Goal: Information Seeking & Learning: Learn about a topic

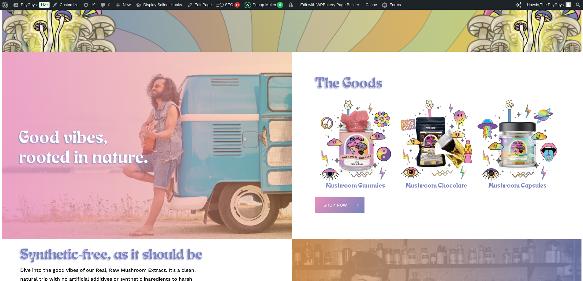
scroll to position [214, 0]
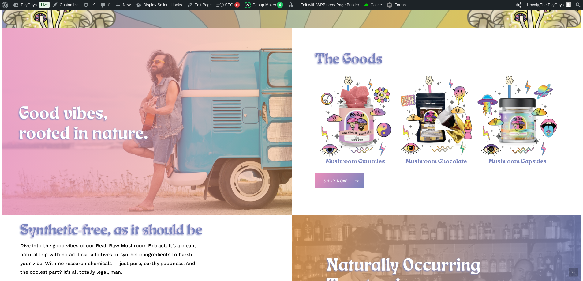
click at [351, 129] on img "Mushroom Gummies" at bounding box center [355, 116] width 81 height 81
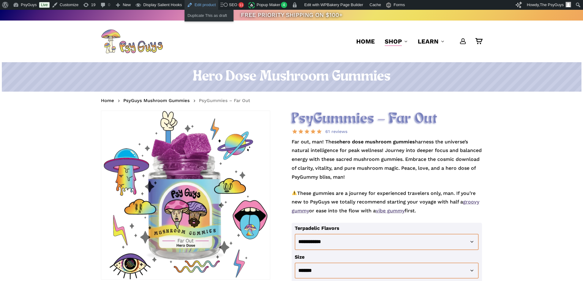
click at [202, 5] on link "Edit product" at bounding box center [201, 5] width 34 height 10
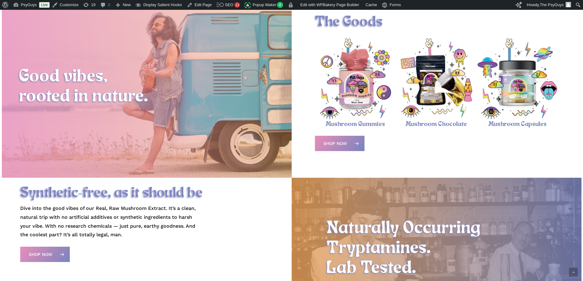
scroll to position [275, 0]
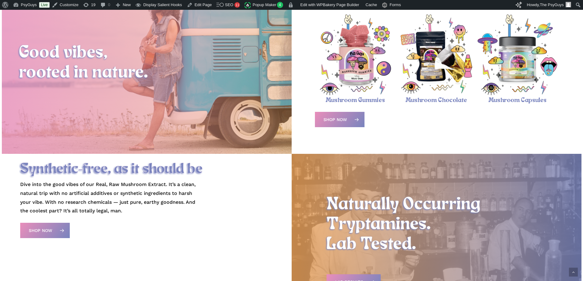
click at [357, 68] on img "Mushroom Gummies" at bounding box center [355, 54] width 81 height 81
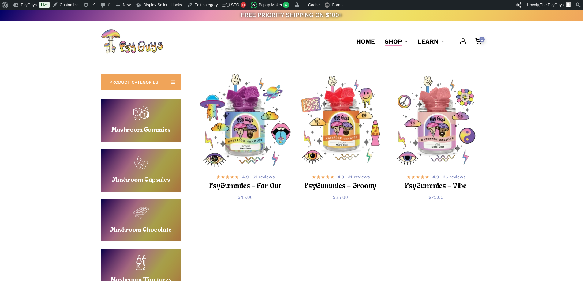
click at [250, 102] on img "PsyGummies - Far Out" at bounding box center [245, 120] width 93 height 93
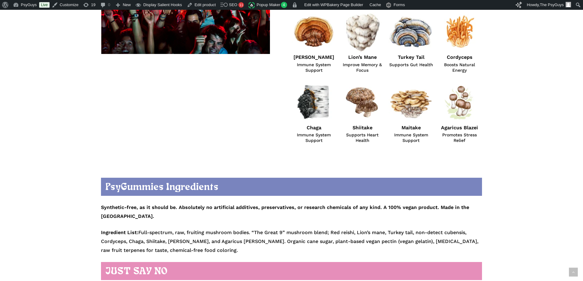
scroll to position [551, 0]
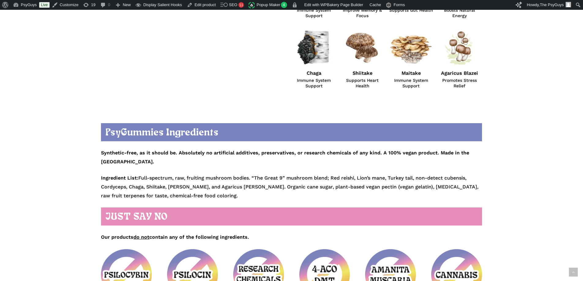
click at [193, 158] on p "Synthetic-free, as it should be. Absolutely no artificial additives, preservati…" at bounding box center [291, 157] width 381 height 31
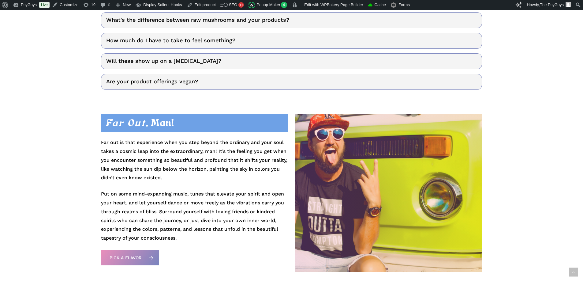
scroll to position [1805, 0]
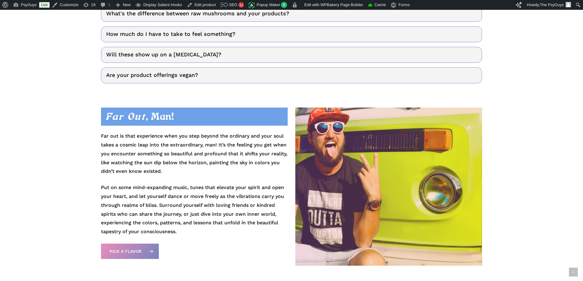
click at [140, 132] on p "Far out is that experience when you step beyond the ordinary and your soul take…" at bounding box center [194, 157] width 186 height 51
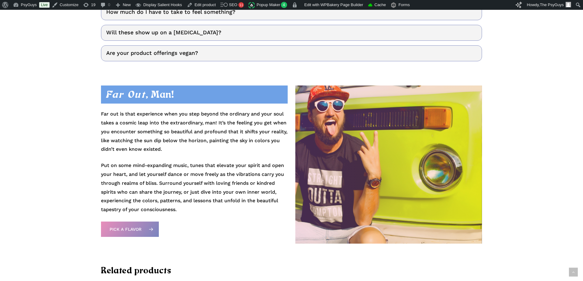
scroll to position [1866, 0]
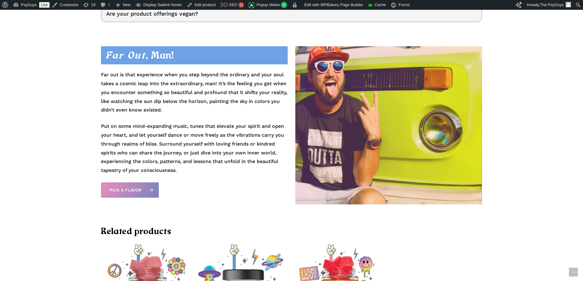
click at [202, 122] on p "Put on some mind-expanding music, tunes that elevate your spirit and open your …" at bounding box center [194, 148] width 186 height 53
click at [183, 74] on p "Far out is that experience when you step beyond the ordinary and your soul take…" at bounding box center [194, 95] width 186 height 51
click at [175, 103] on p "Far out is that experience when you step beyond the ordinary and your soul take…" at bounding box center [194, 95] width 186 height 51
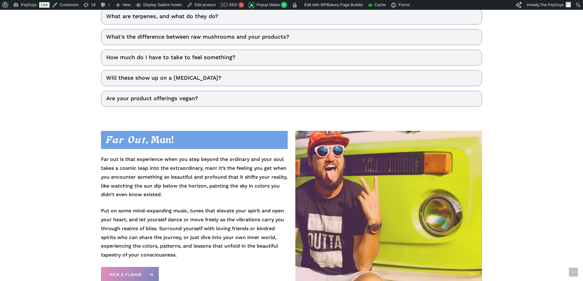
scroll to position [1805, 0]
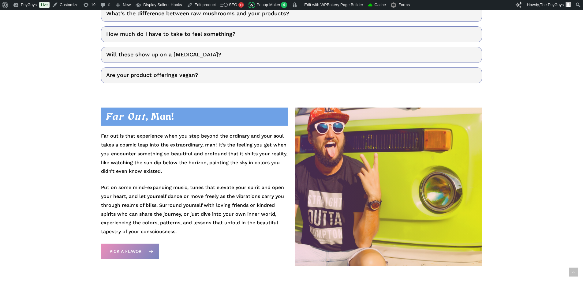
click at [177, 160] on p "Far out is that experience when you step beyond the ordinary and your soul take…" at bounding box center [194, 157] width 186 height 51
click at [175, 160] on p "Far out is that experience when you step beyond the ordinary and your soul take…" at bounding box center [194, 157] width 186 height 51
click at [193, 156] on p "Far out is that experience when you step beyond the ordinary and your soul take…" at bounding box center [194, 157] width 186 height 51
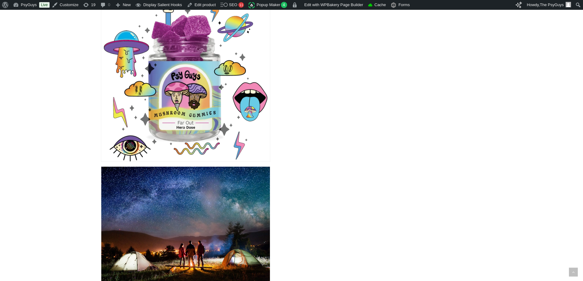
scroll to position [0, 0]
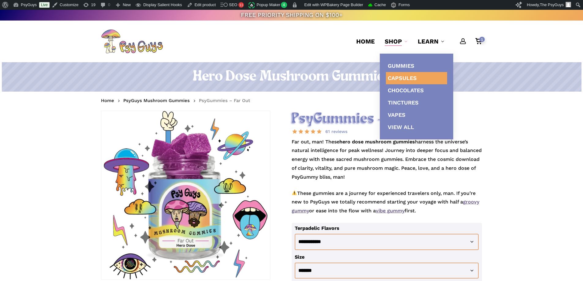
click at [400, 77] on span "Capsules" at bounding box center [402, 78] width 29 height 6
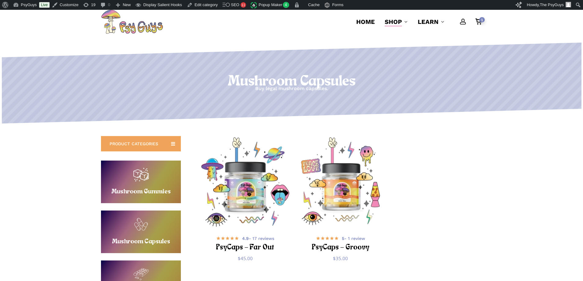
scroll to position [31, 0]
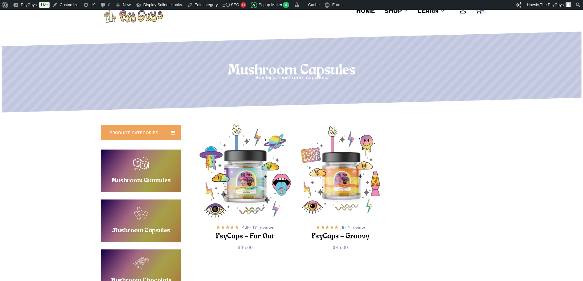
click at [252, 160] on img "PsyCaps - Far Out" at bounding box center [245, 170] width 93 height 93
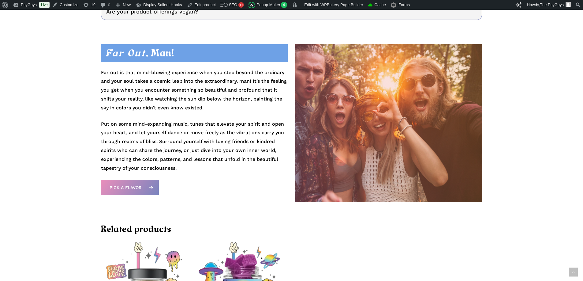
scroll to position [1836, 0]
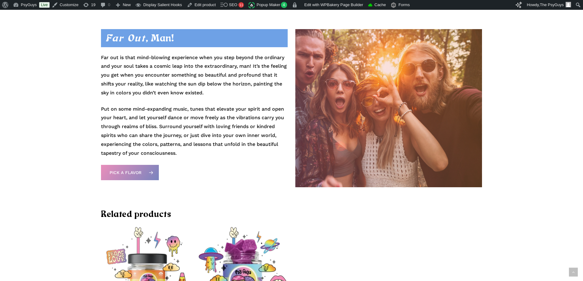
click at [152, 62] on p "Far out is that mind-blowing experience when you step beyond the ordinary and y…" at bounding box center [194, 78] width 186 height 51
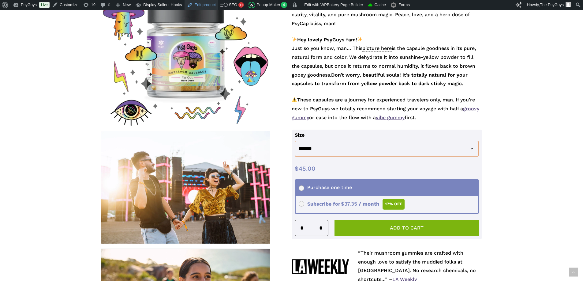
scroll to position [0, 0]
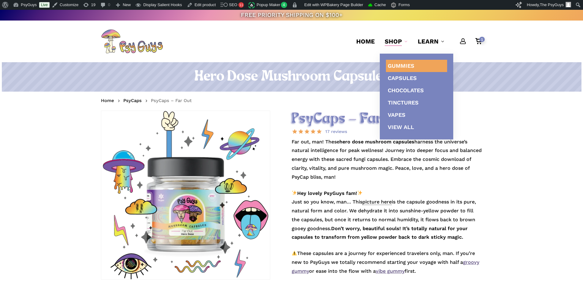
click at [400, 64] on span "Gummies" at bounding box center [401, 65] width 27 height 6
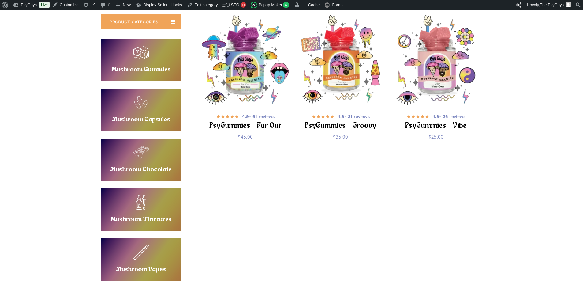
scroll to position [61, 0]
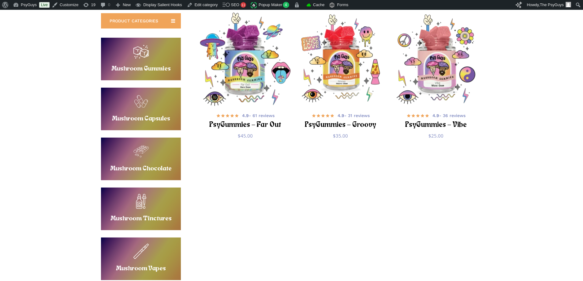
click at [264, 60] on img "PsyGummies - Far Out" at bounding box center [245, 59] width 93 height 93
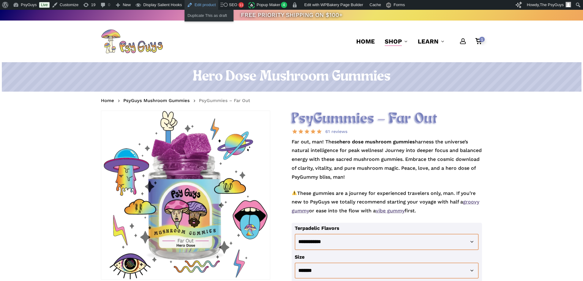
click at [201, 4] on link "Edit product" at bounding box center [201, 5] width 34 height 10
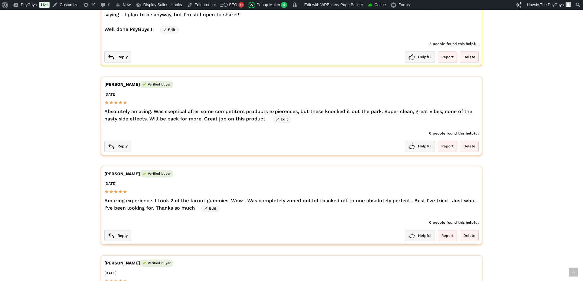
scroll to position [1285, 0]
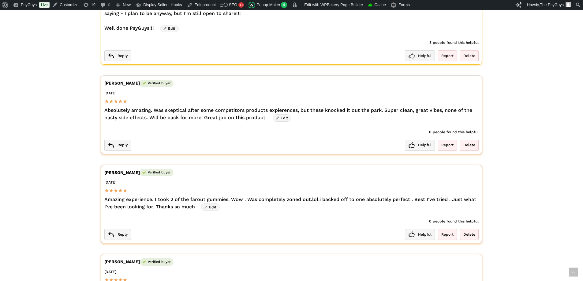
click at [173, 184] on div "JO Johnathan O. Verified buyer September 28, 2025 Amazing experience. I took 2 …" at bounding box center [291, 204] width 381 height 78
drag, startPoint x: 267, startPoint y: 109, endPoint x: 106, endPoint y: 101, distance: 161.1
click at [106, 106] on div "Absolutely amazing. Was skeptical after some competitors products expierences, …" at bounding box center [291, 113] width 374 height 15
copy div "Absolutely amazing. Was skeptical after some competitors products expierences, …"
drag, startPoint x: 118, startPoint y: 76, endPoint x: 105, endPoint y: 74, distance: 13.2
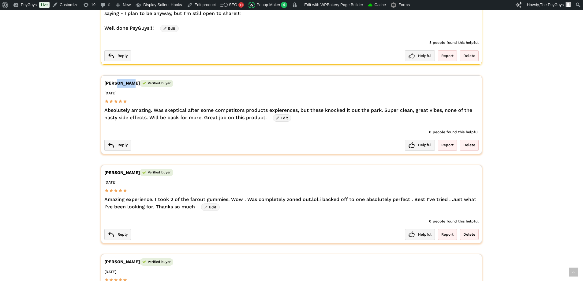
click at [105, 79] on div "Paul D. Verified buyer" at bounding box center [291, 83] width 374 height 9
click at [106, 79] on div "Paul D. Verified buyer" at bounding box center [291, 83] width 374 height 9
drag, startPoint x: 104, startPoint y: 74, endPoint x: 119, endPoint y: 74, distance: 14.7
click at [119, 79] on div "Paul D. Verified buyer" at bounding box center [291, 83] width 374 height 9
copy div "Paul D."
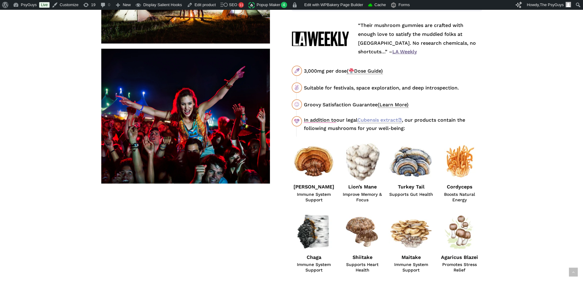
scroll to position [367, 0]
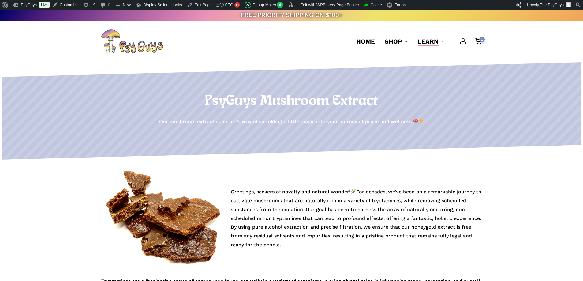
click at [221, 96] on h1 "PsyGuys Mushroom Extract" at bounding box center [291, 101] width 381 height 17
click at [237, 101] on h1 "PsyGuys Mushroom Extract" at bounding box center [291, 101] width 381 height 17
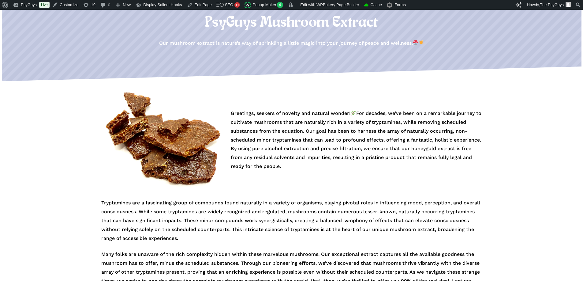
scroll to position [122, 0]
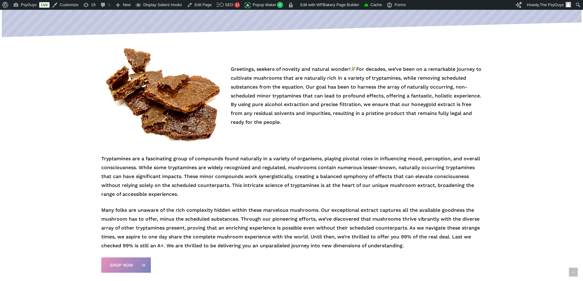
click at [289, 136] on div "Greetings, seekers of novelty and natural wonder! For decades, we’ve been on a …" at bounding box center [356, 96] width 251 height 99
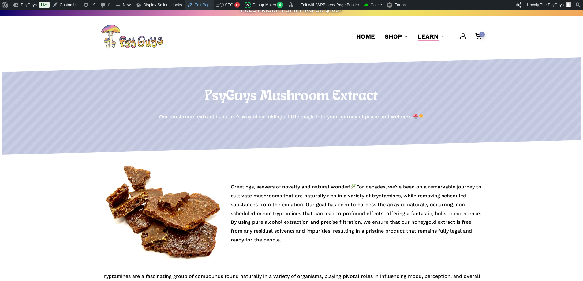
scroll to position [0, 0]
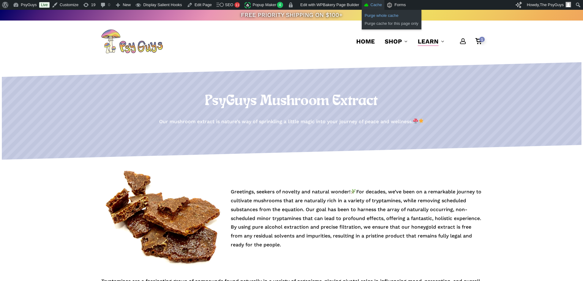
click at [371, 16] on link "Purge whole cache" at bounding box center [392, 16] width 60 height 8
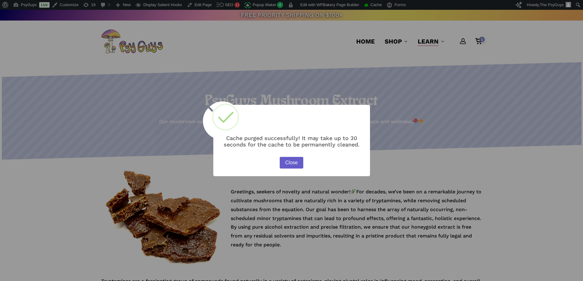
click at [289, 164] on button "Close" at bounding box center [291, 163] width 23 height 12
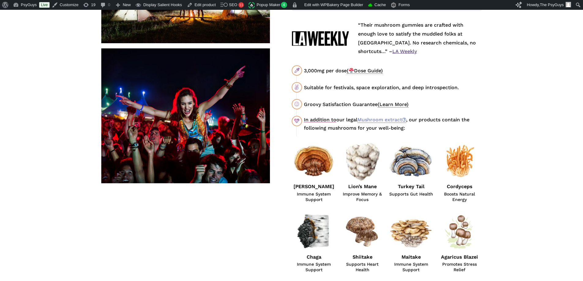
click at [449, 134] on div "“Their mushroom gummies are crafted with enough love to satisfy the muddied fol…" at bounding box center [387, 146] width 190 height 251
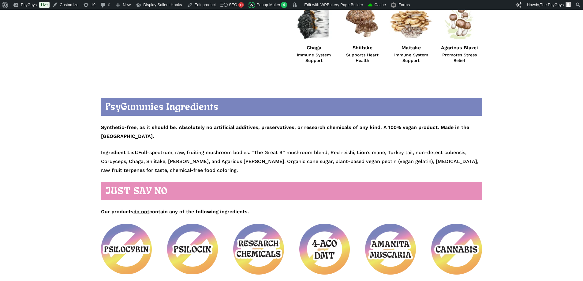
scroll to position [581, 0]
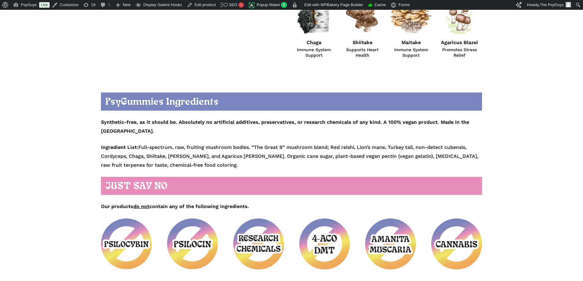
click at [232, 127] on p "Synthetic-free, as it should be. Absolutely no artificial additives, preservati…" at bounding box center [291, 127] width 381 height 31
click at [238, 127] on p "Synthetic-free, as it should be. Absolutely no artificial additives, preservati…" at bounding box center [291, 127] width 381 height 31
click at [263, 128] on p "Synthetic-free, as it should be. Absolutely no artificial additives, preservati…" at bounding box center [291, 127] width 381 height 31
drag, startPoint x: 389, startPoint y: 137, endPoint x: 473, endPoint y: 138, distance: 84.1
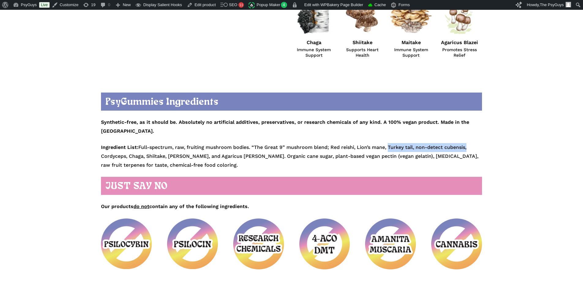
click at [473, 143] on p "Ingredient List: Full-spectrum, raw, fruiting mushroom bodies. “The Great 9” mu…" at bounding box center [291, 156] width 381 height 26
click at [472, 143] on p "Ingredient List: Full-spectrum, raw, fruiting mushroom bodies. “The Great 9” mu…" at bounding box center [291, 156] width 381 height 26
click at [195, 154] on p "Ingredient List: Full-spectrum, raw, fruiting mushroom bodies. “The Great 9” mu…" at bounding box center [291, 156] width 381 height 26
click at [218, 143] on p "Ingredient List: Full-spectrum, raw, fruiting mushroom bodies. “The Great 9” mu…" at bounding box center [291, 156] width 381 height 26
drag, startPoint x: 176, startPoint y: 84, endPoint x: 173, endPoint y: 89, distance: 6.2
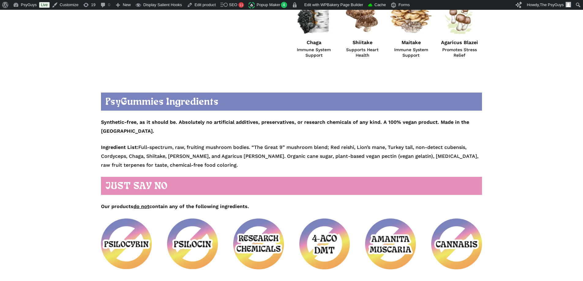
click at [177, 164] on div "PsyGummies Ingredients Synthetic-free, as it should be. Absolutely no artificia…" at bounding box center [291, 180] width 381 height 177
drag, startPoint x: 34, startPoint y: 182, endPoint x: 50, endPoint y: 276, distance: 95.9
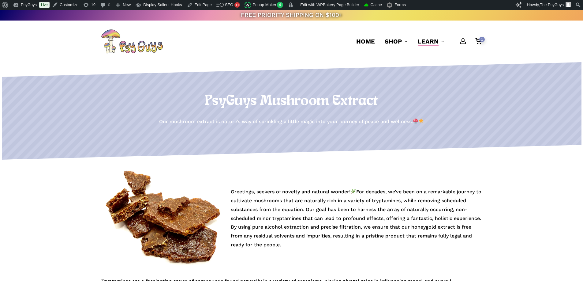
click at [280, 223] on p "Greetings, seekers of novelty and natural wonder! For decades, we’ve been on a …" at bounding box center [356, 218] width 251 height 62
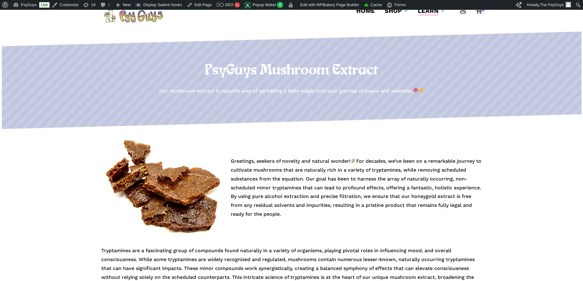
click at [285, 189] on p "Greetings, seekers of novelty and natural wonder! For decades, we’ve been on a …" at bounding box center [356, 188] width 251 height 62
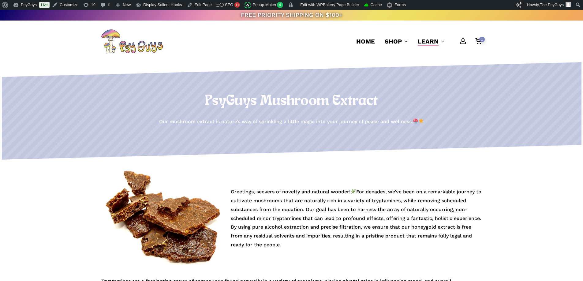
click at [270, 157] on polygon at bounding box center [280, 152] width 603 height 15
